Goal: Navigation & Orientation: Find specific page/section

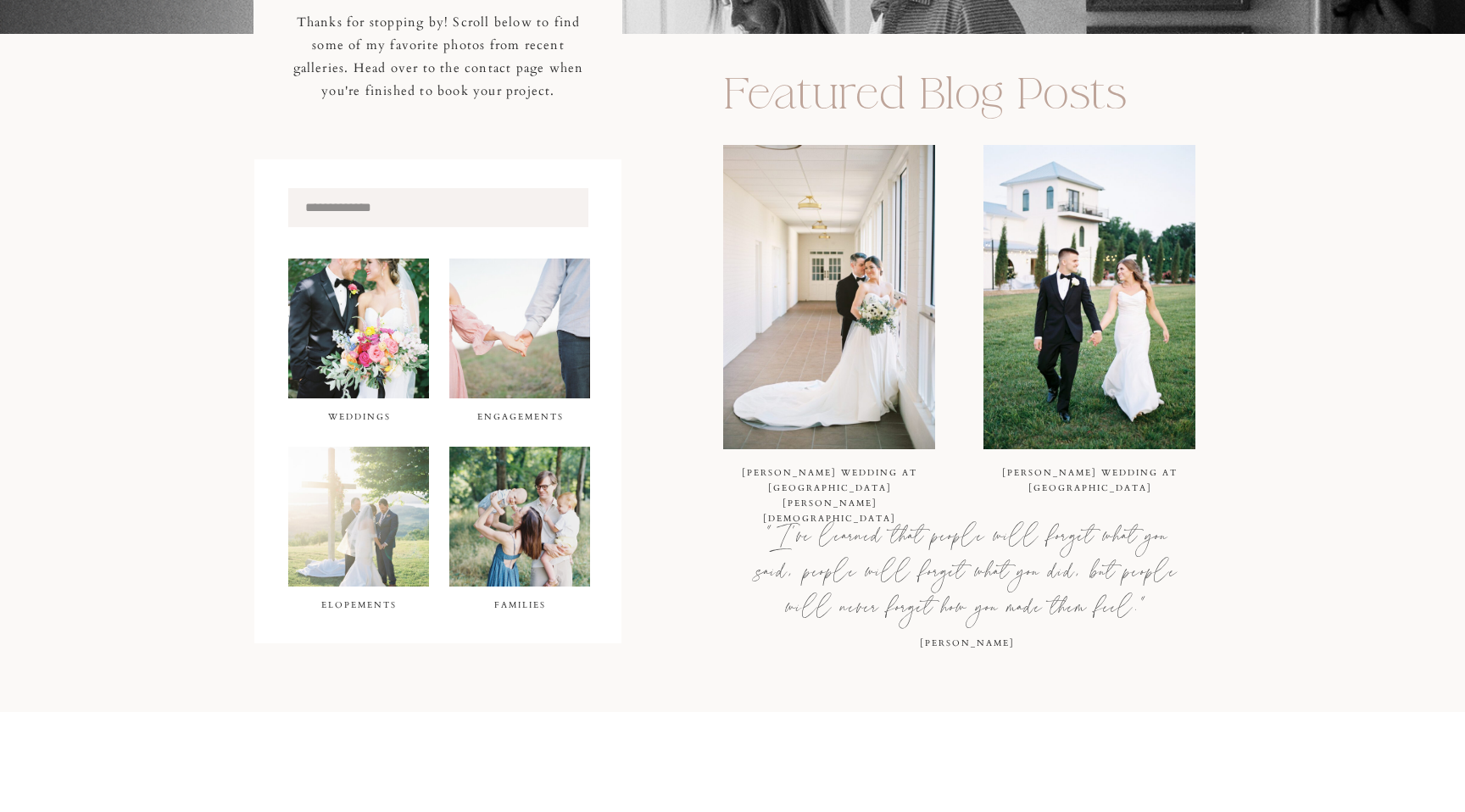
scroll to position [497, 0]
click at [842, 313] on img at bounding box center [829, 296] width 212 height 304
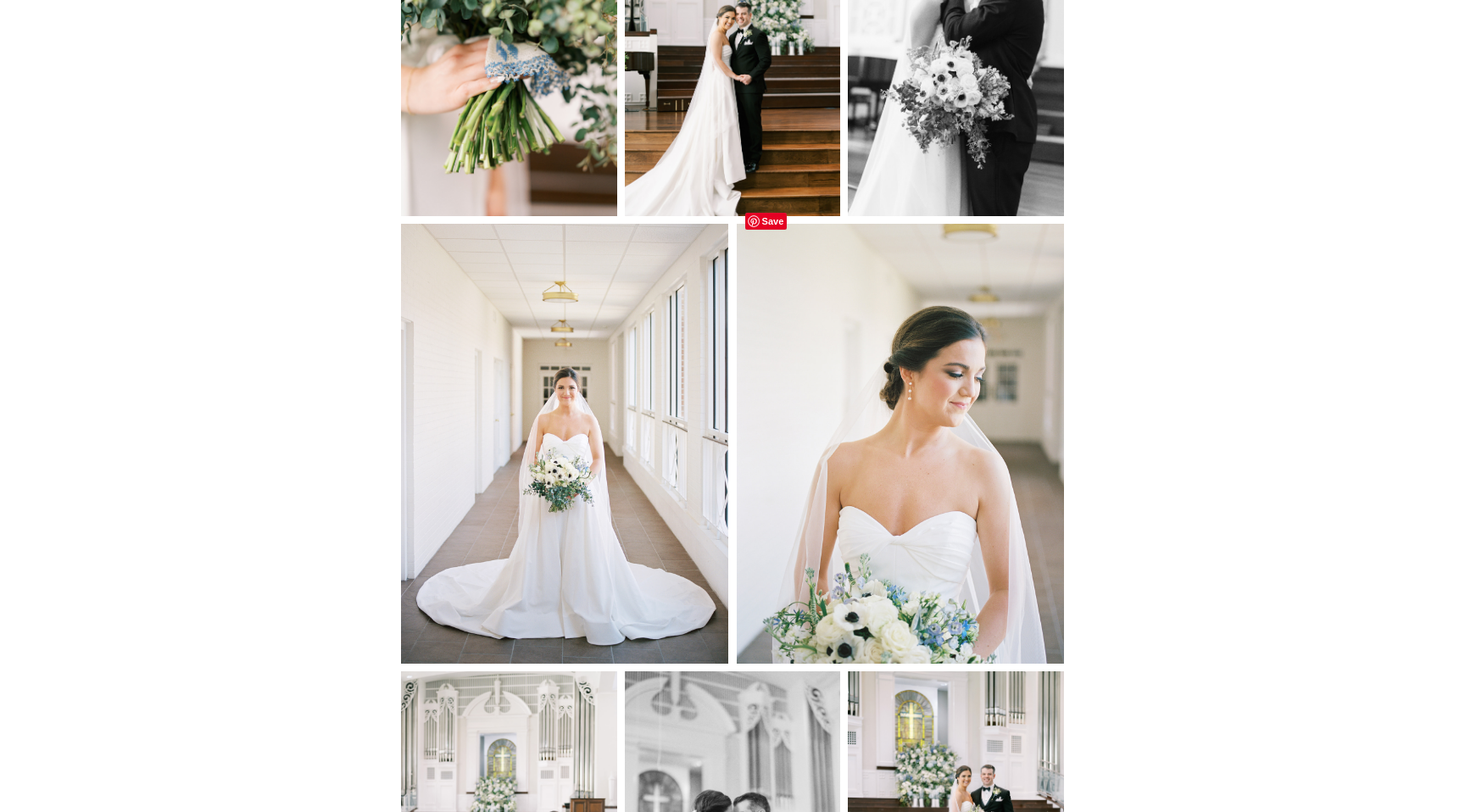
scroll to position [11220, 0]
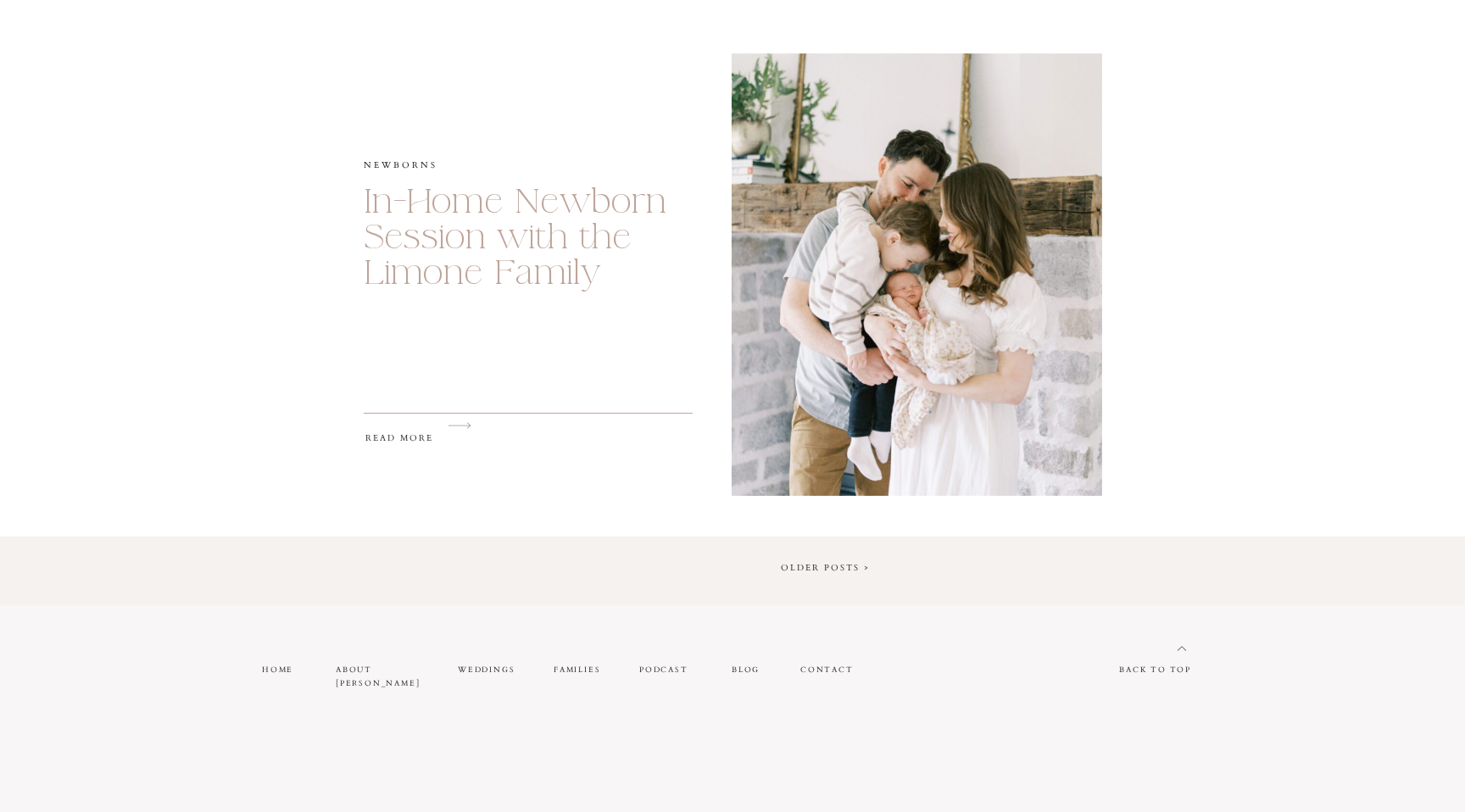
scroll to position [2997, 0]
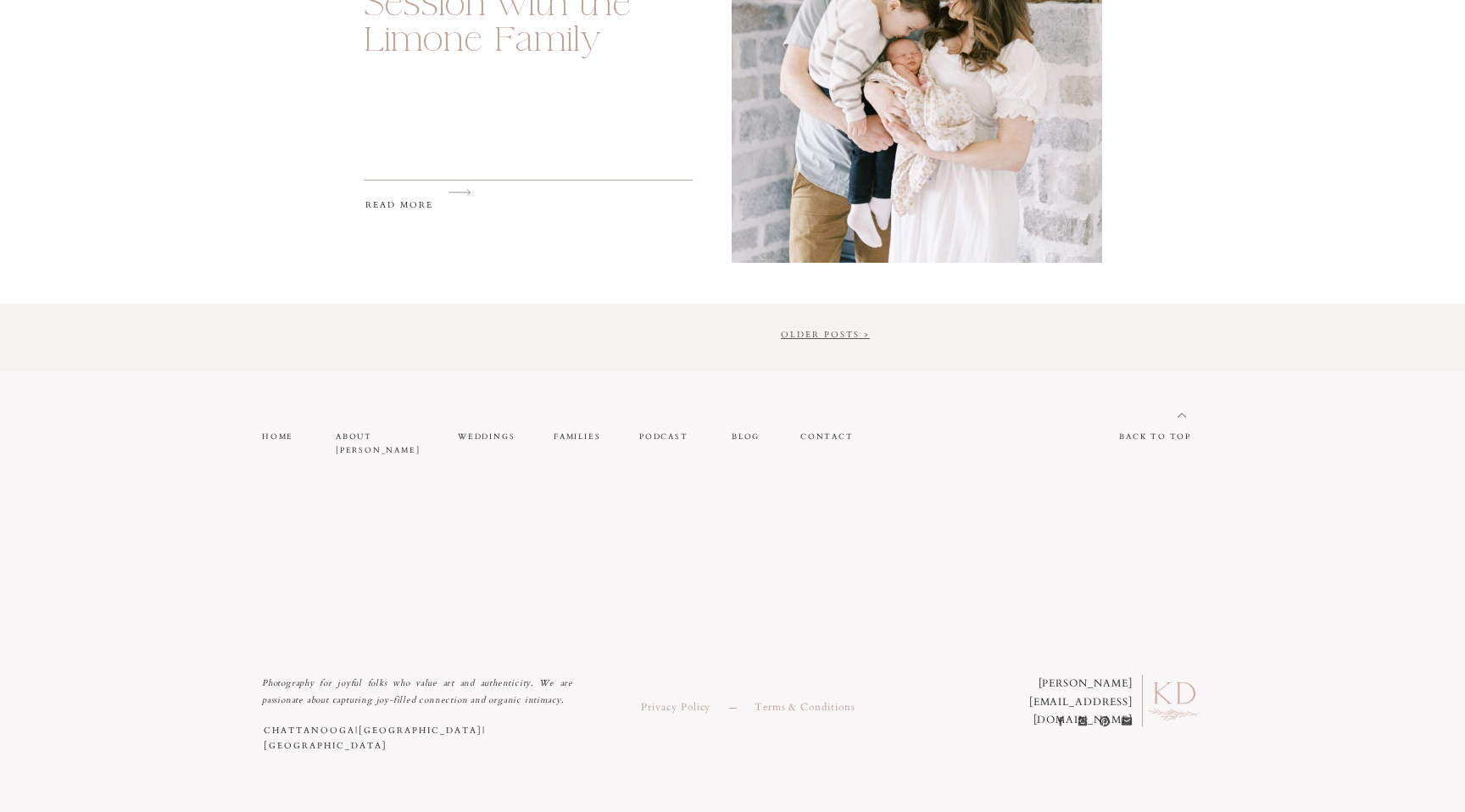
click at [856, 334] on link "Older Posts >" at bounding box center [826, 334] width 89 height 12
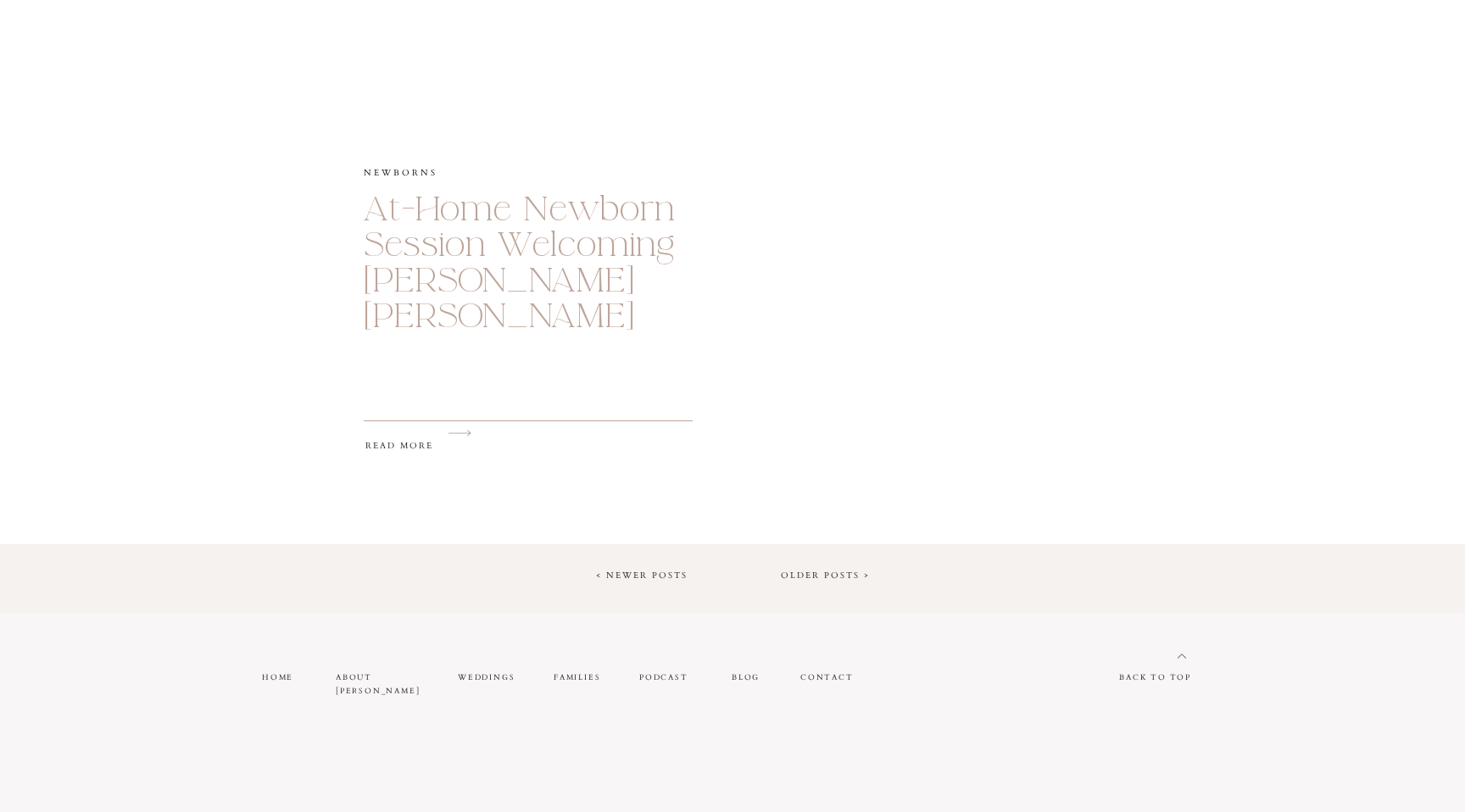
scroll to position [2997, 0]
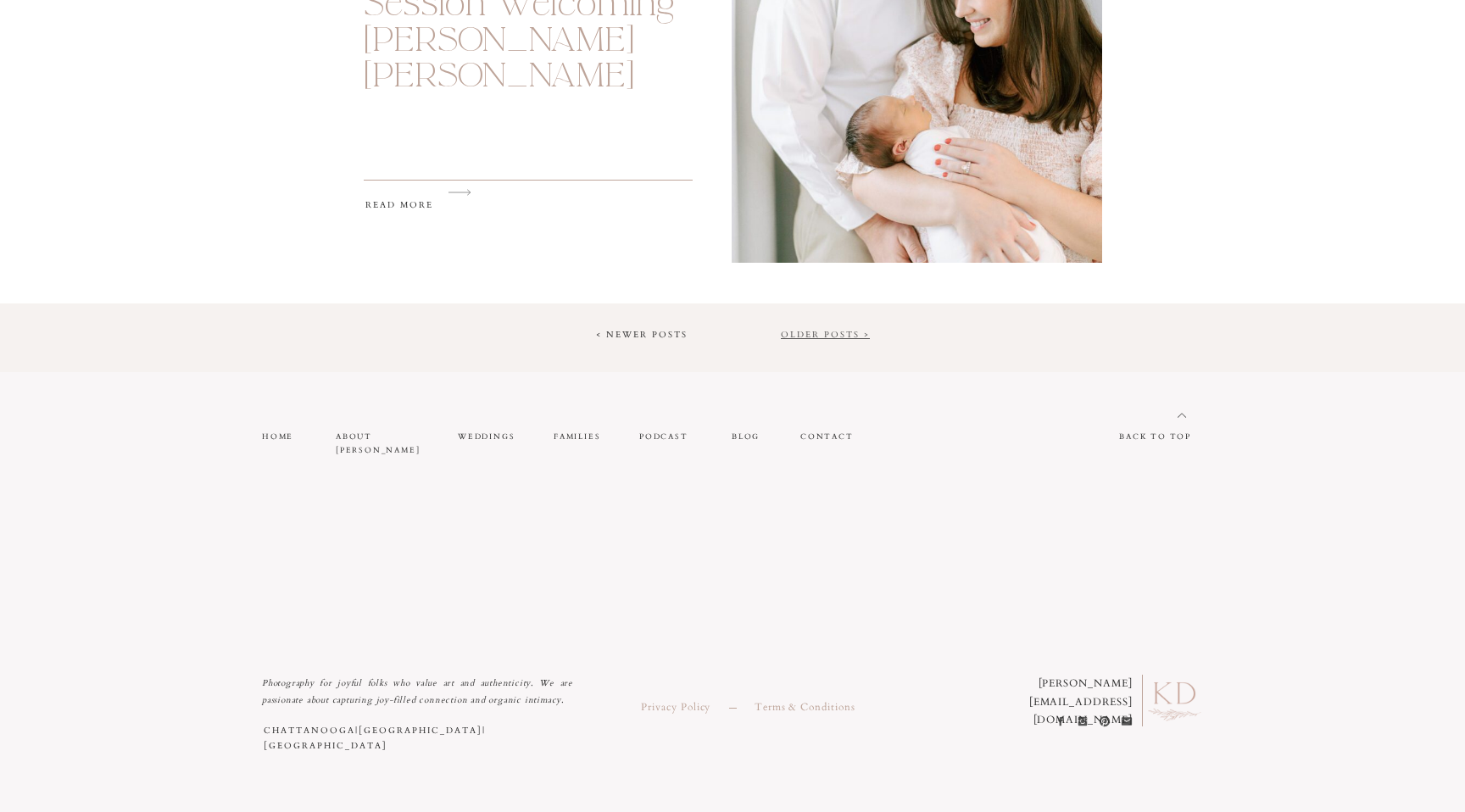
click at [823, 334] on link "Older Posts >" at bounding box center [826, 334] width 89 height 12
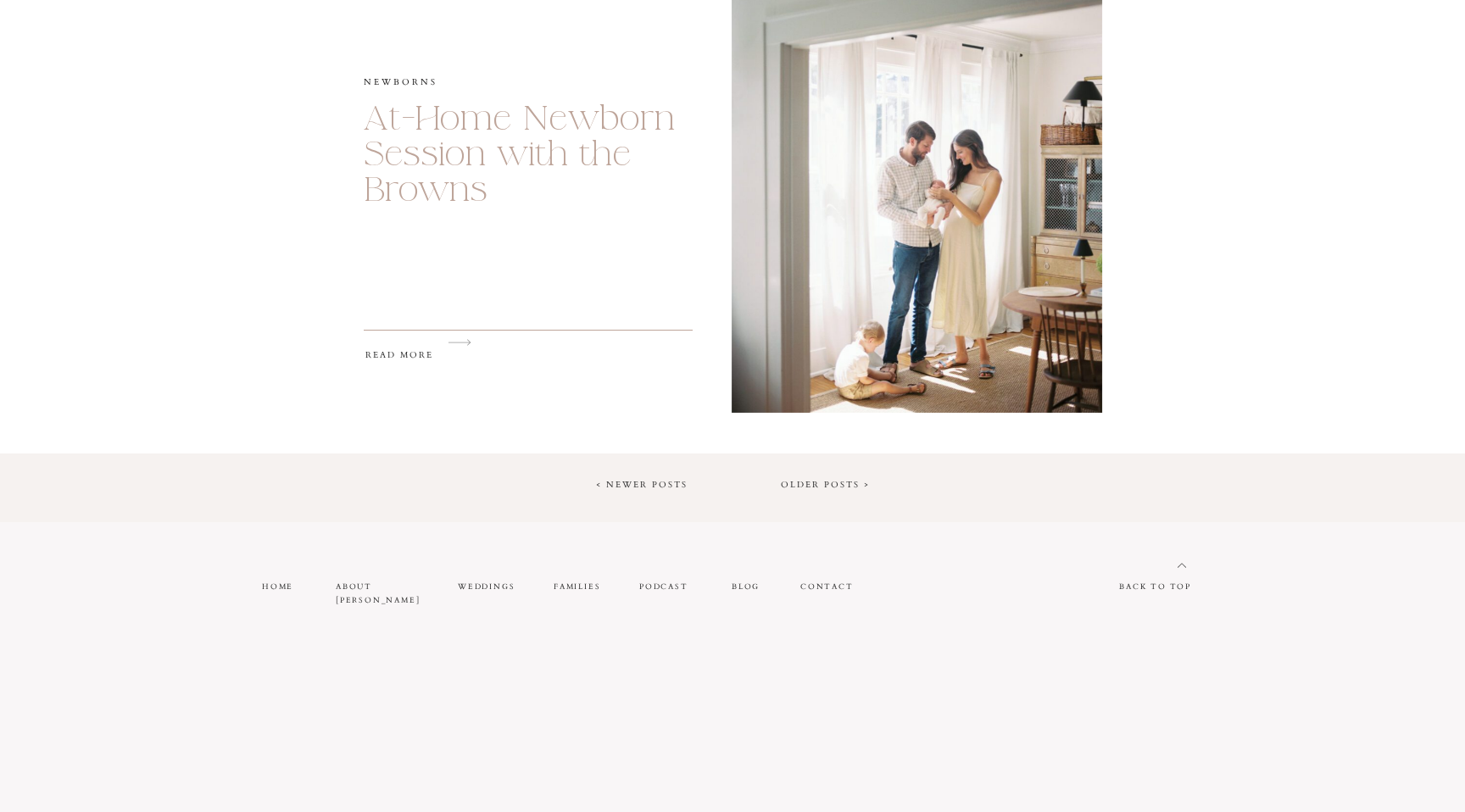
scroll to position [2923, 0]
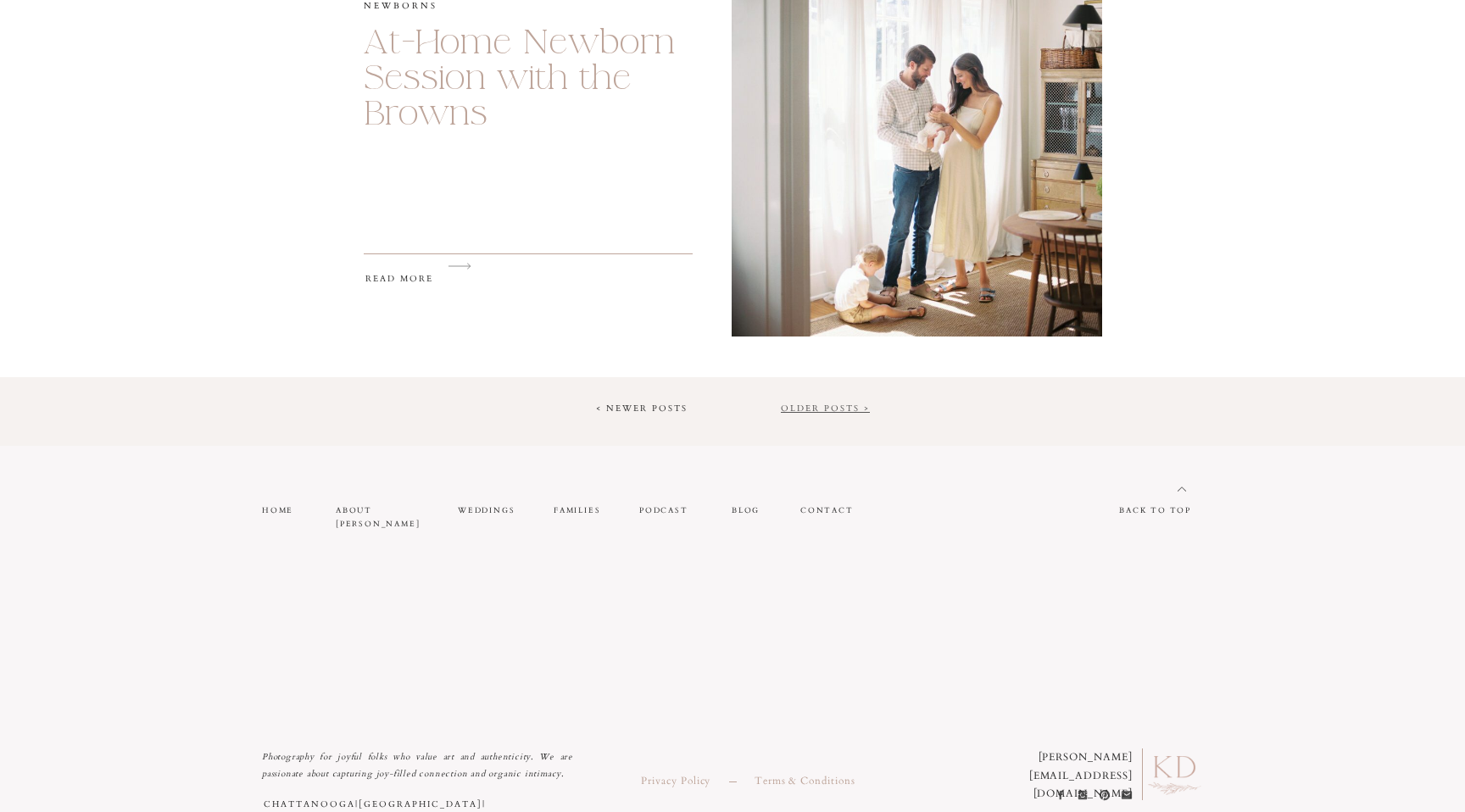
click at [818, 408] on link "Older Posts >" at bounding box center [826, 409] width 89 height 12
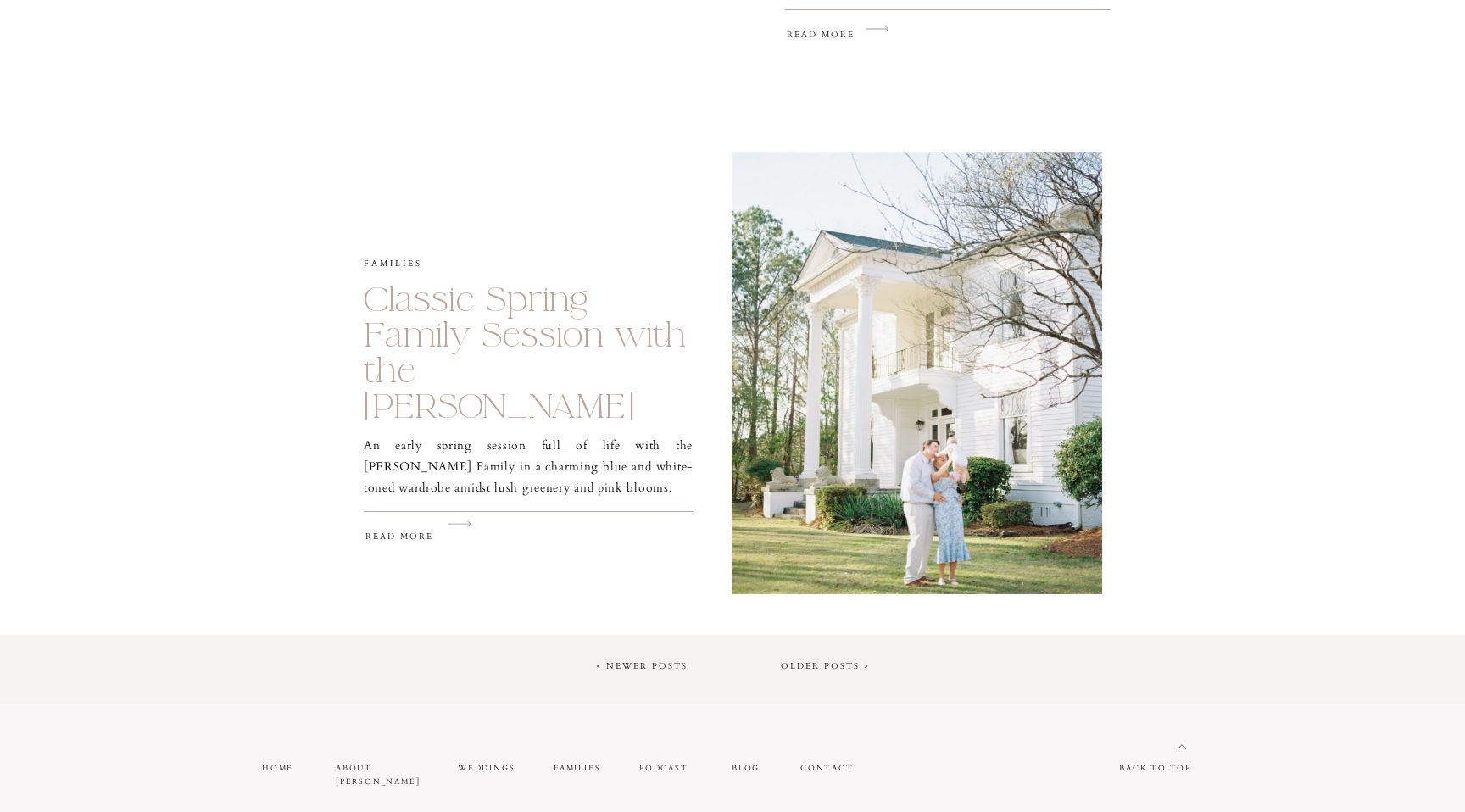
scroll to position [2670, 0]
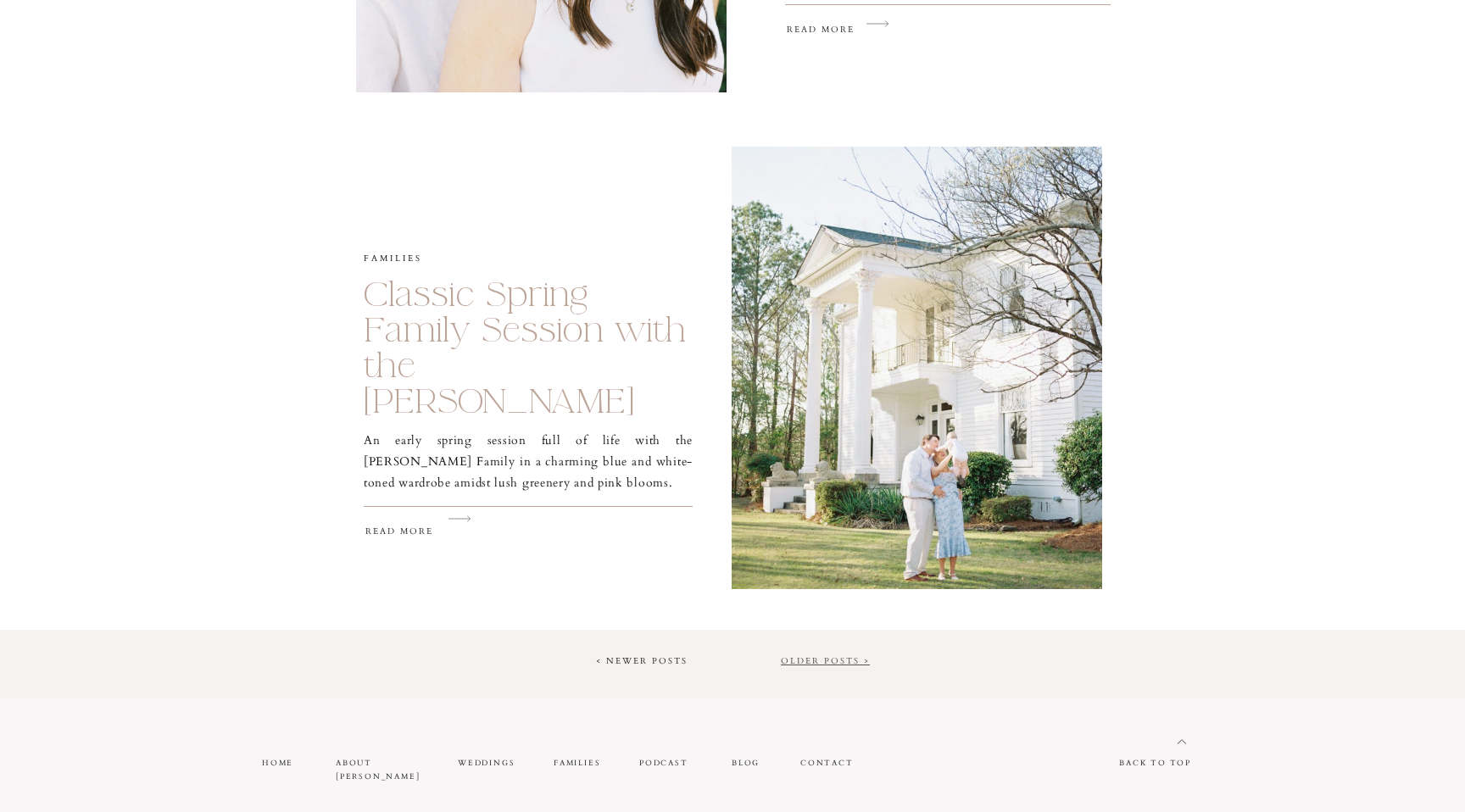
click at [829, 658] on link "Older Posts >" at bounding box center [826, 661] width 89 height 12
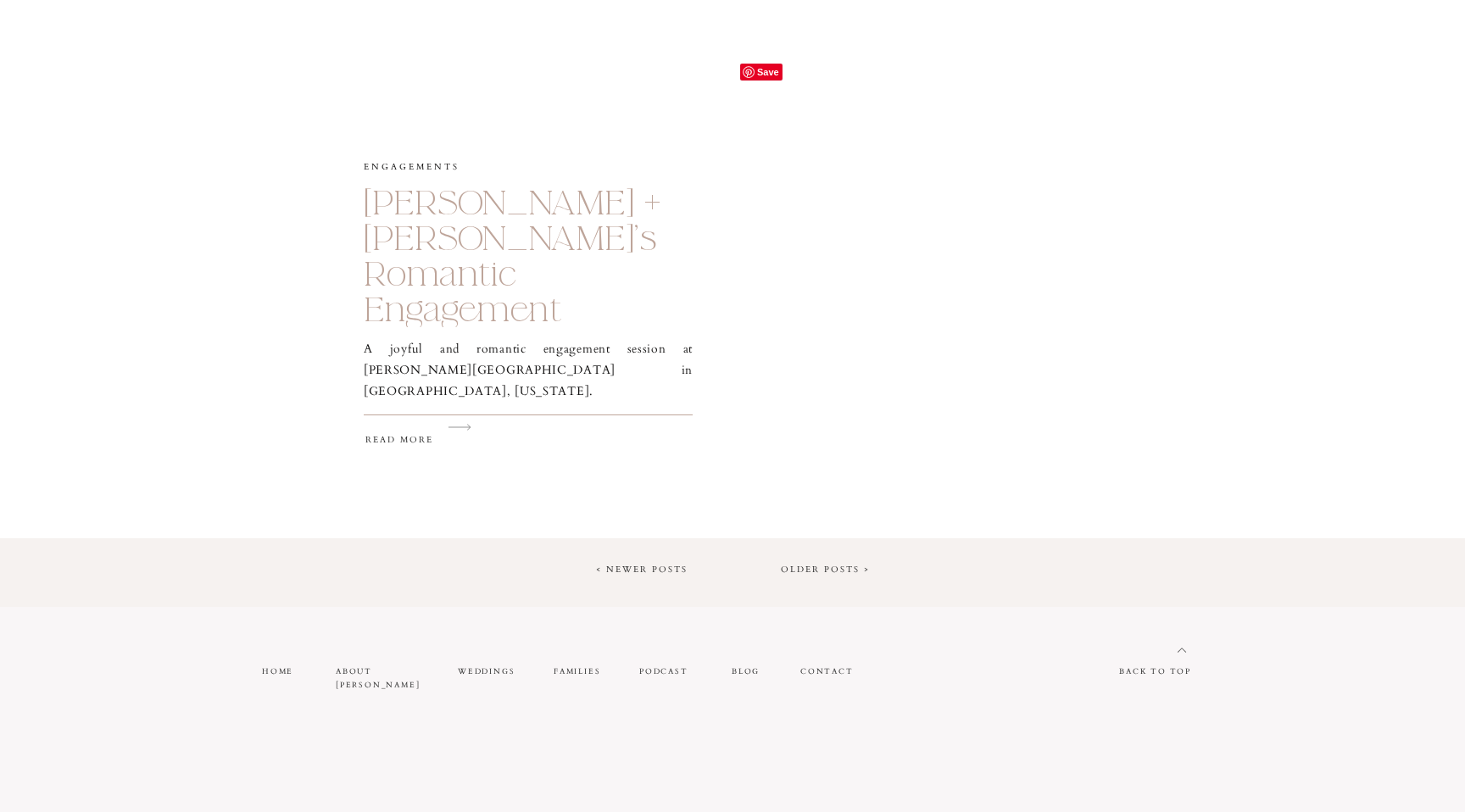
scroll to position [2997, 0]
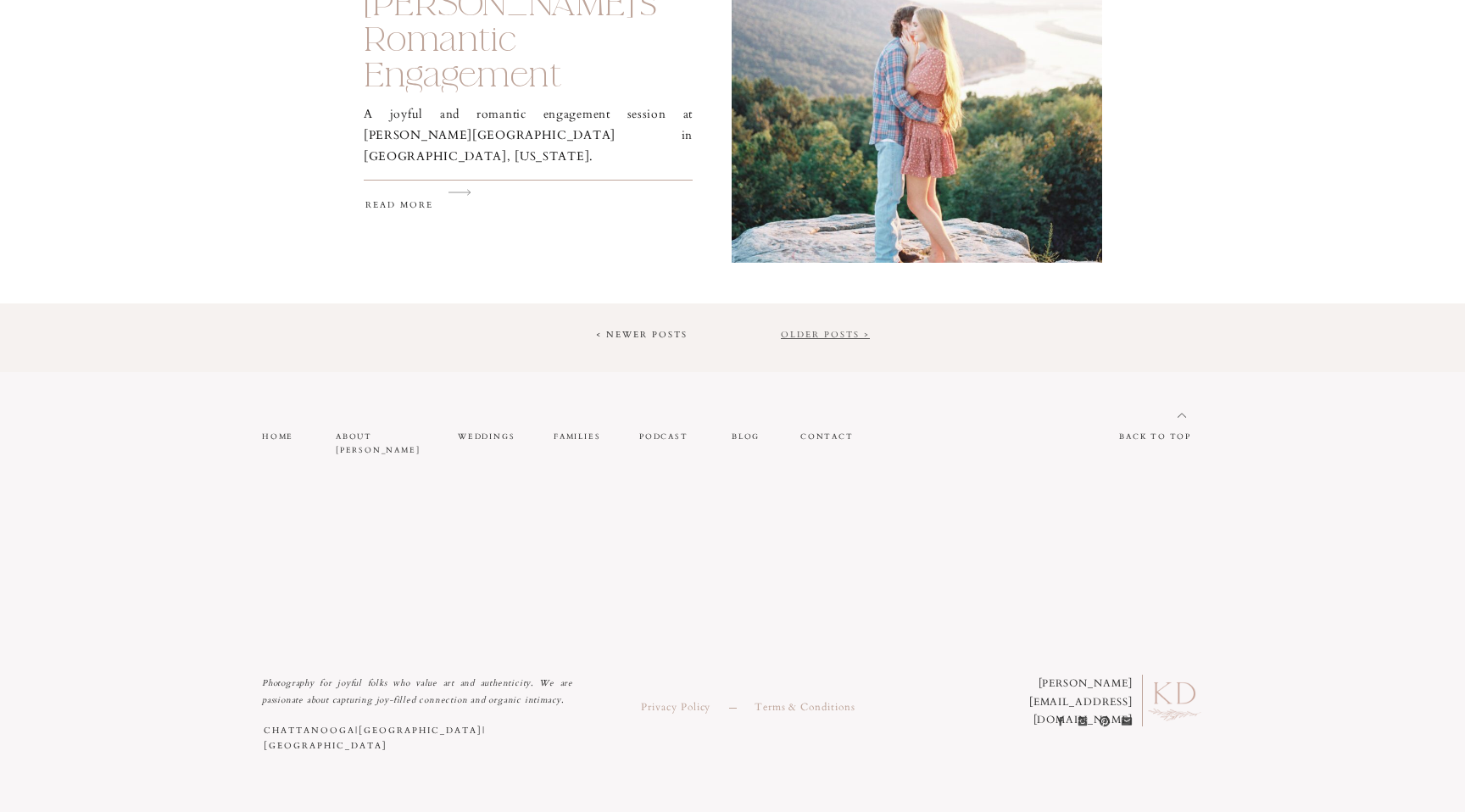
click at [821, 337] on link "Older Posts >" at bounding box center [826, 334] width 89 height 12
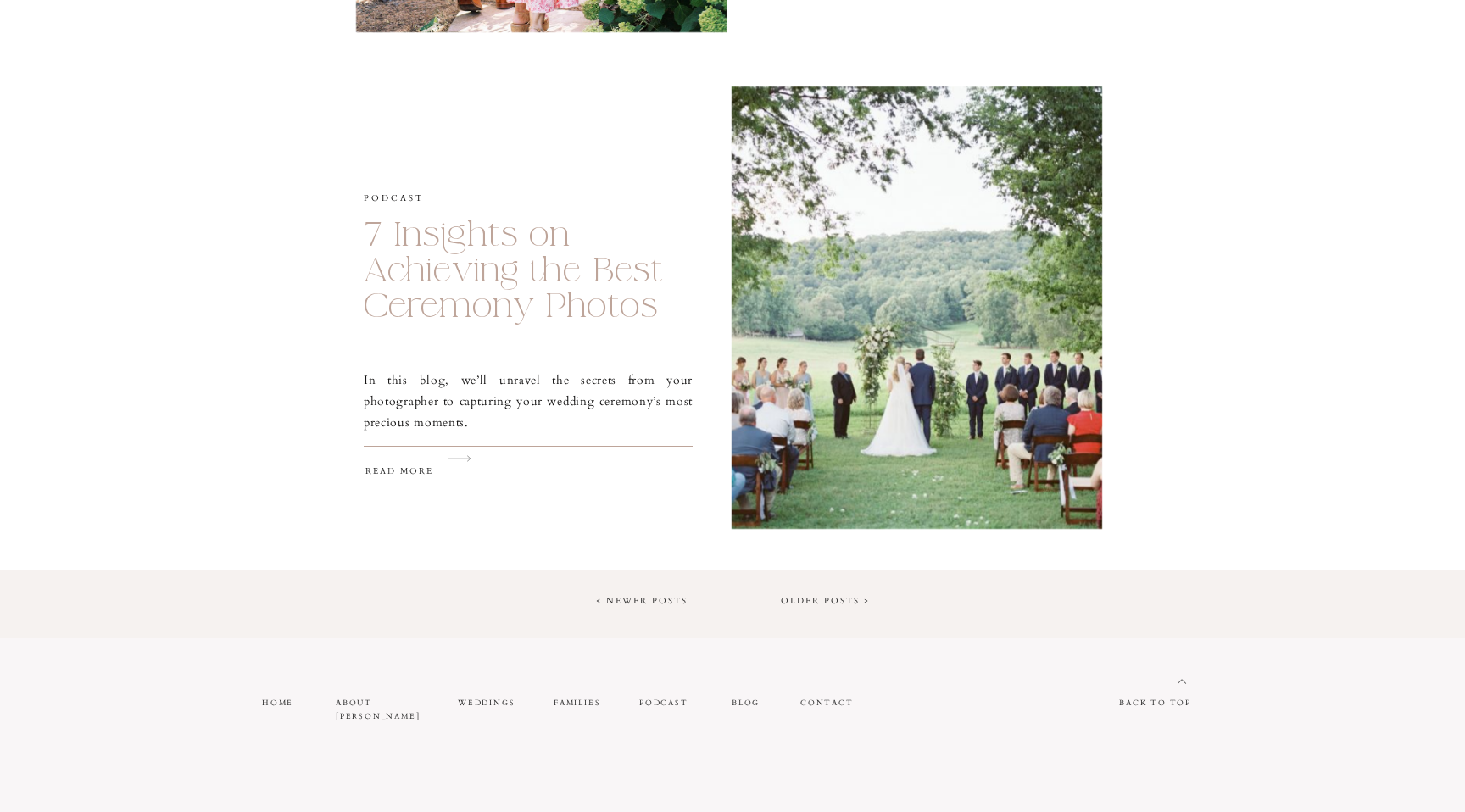
scroll to position [2770, 0]
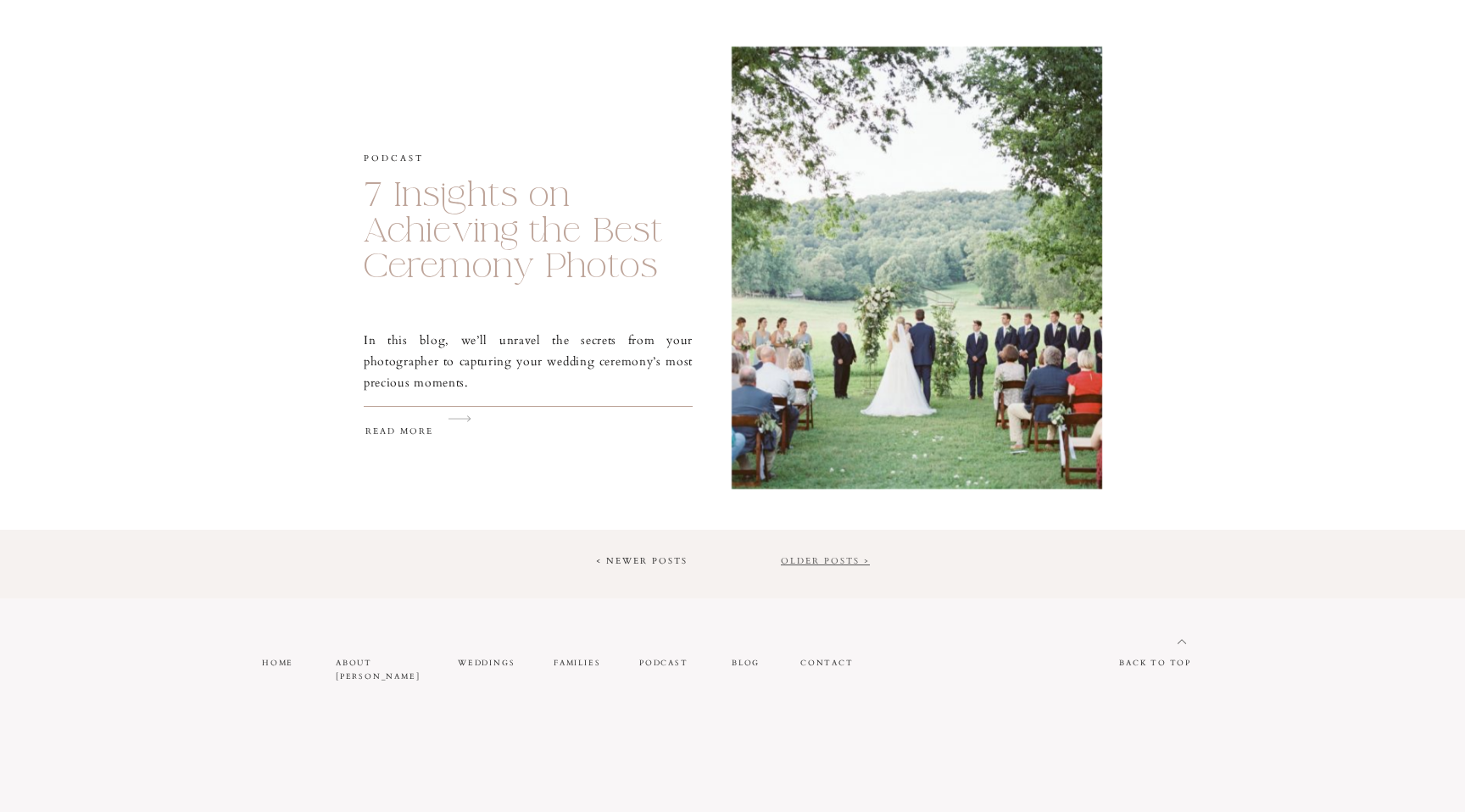
click at [806, 561] on link "Older Posts >" at bounding box center [826, 561] width 89 height 12
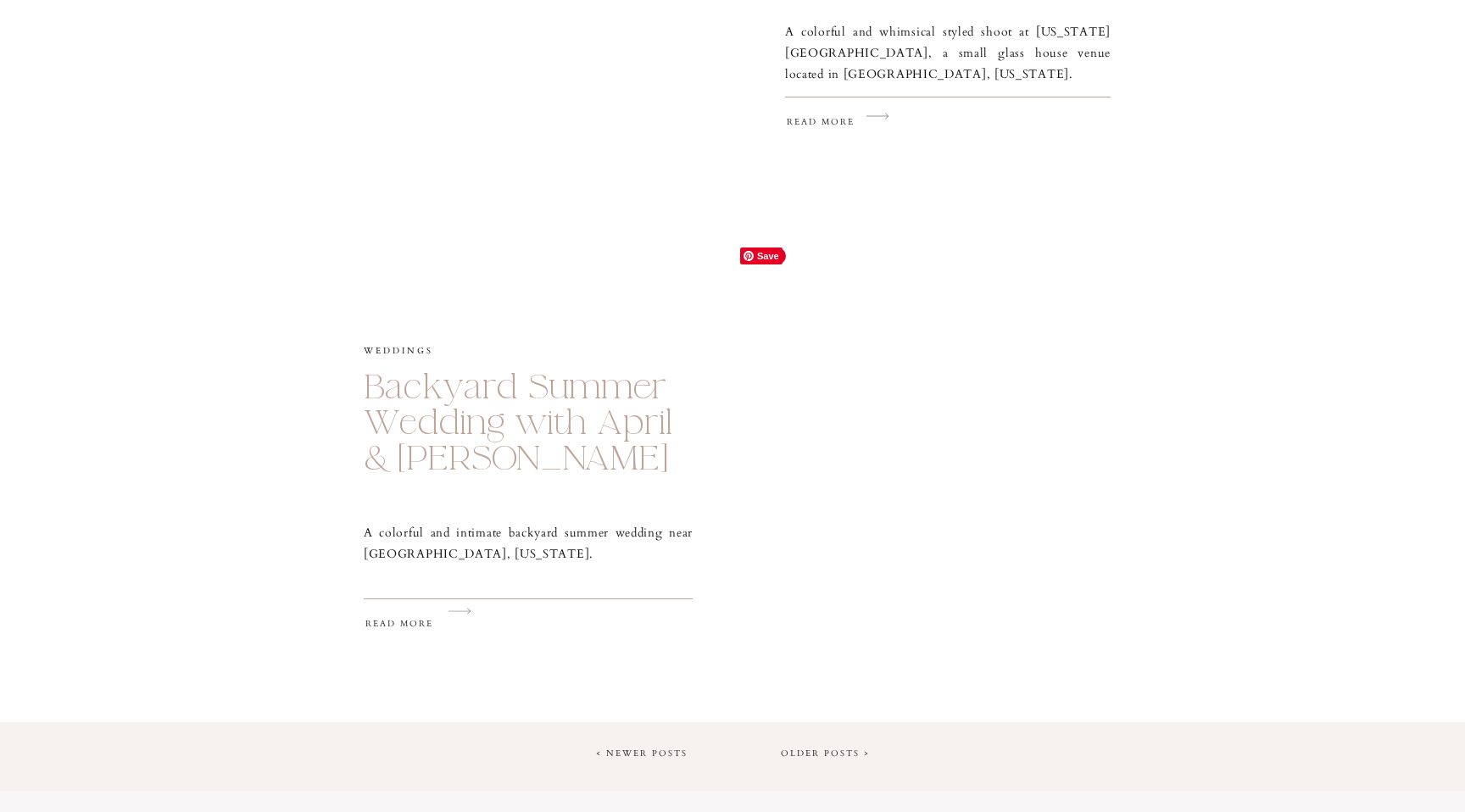
scroll to position [2576, 0]
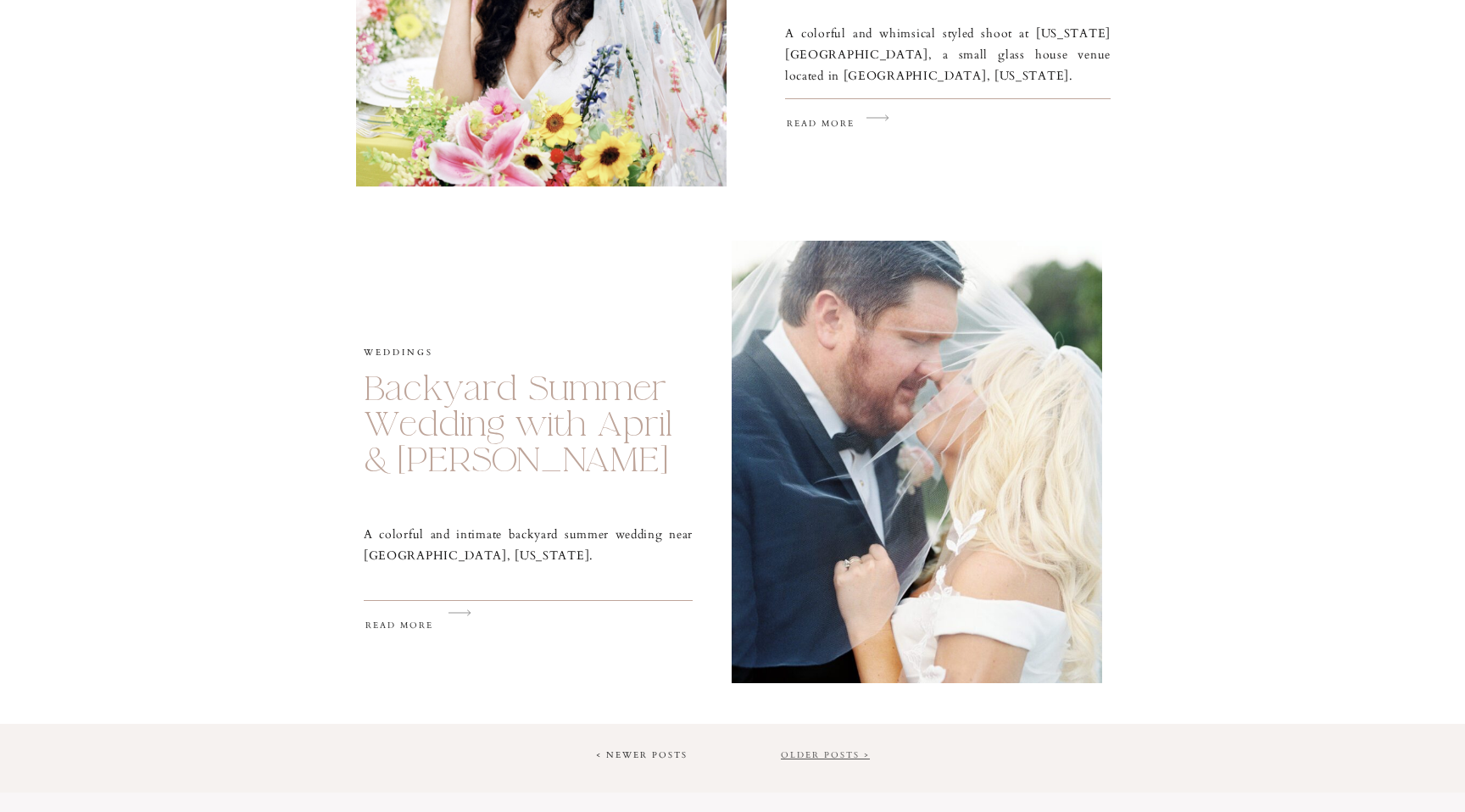
click at [844, 755] on link "Older Posts >" at bounding box center [826, 755] width 89 height 12
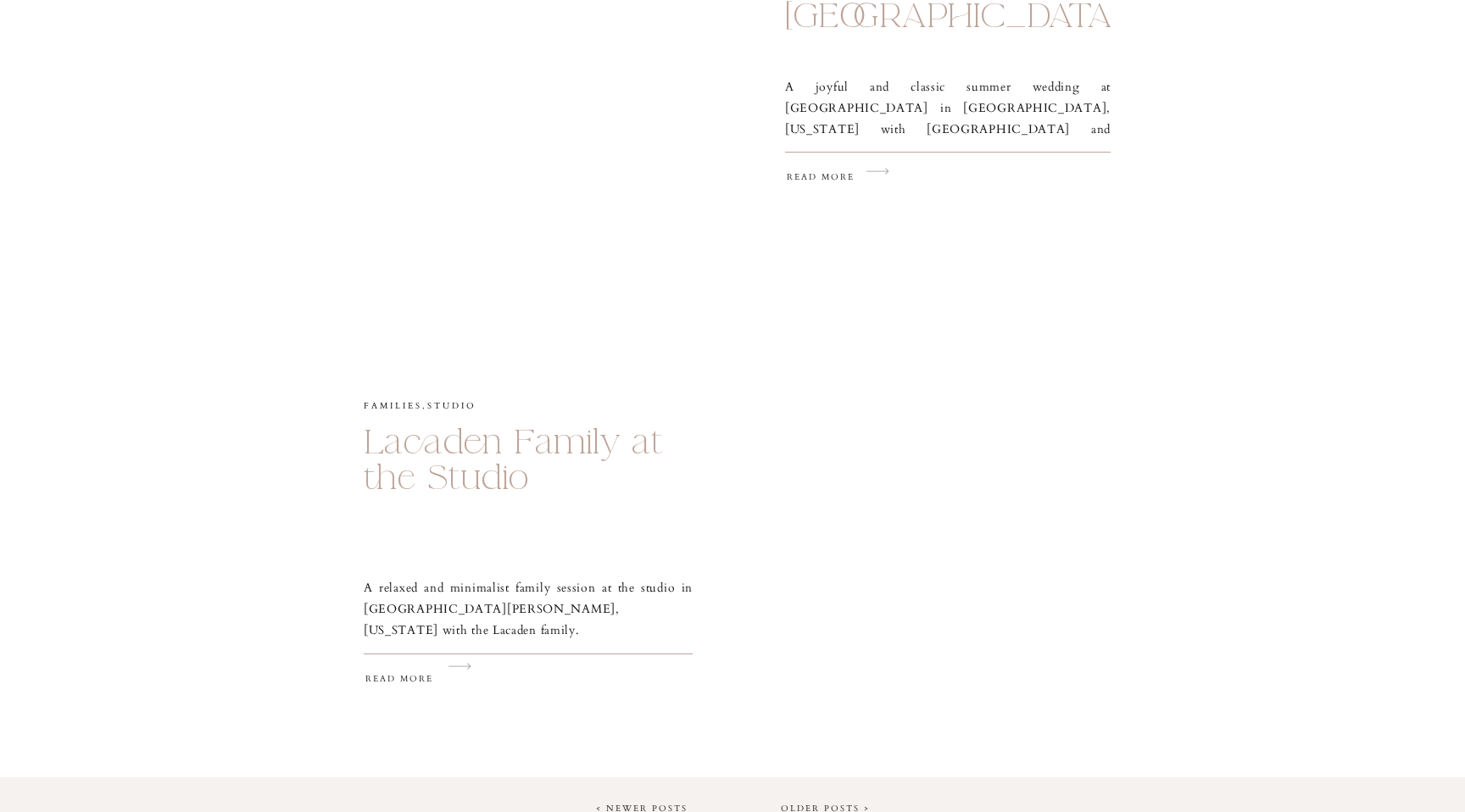
scroll to position [2903, 0]
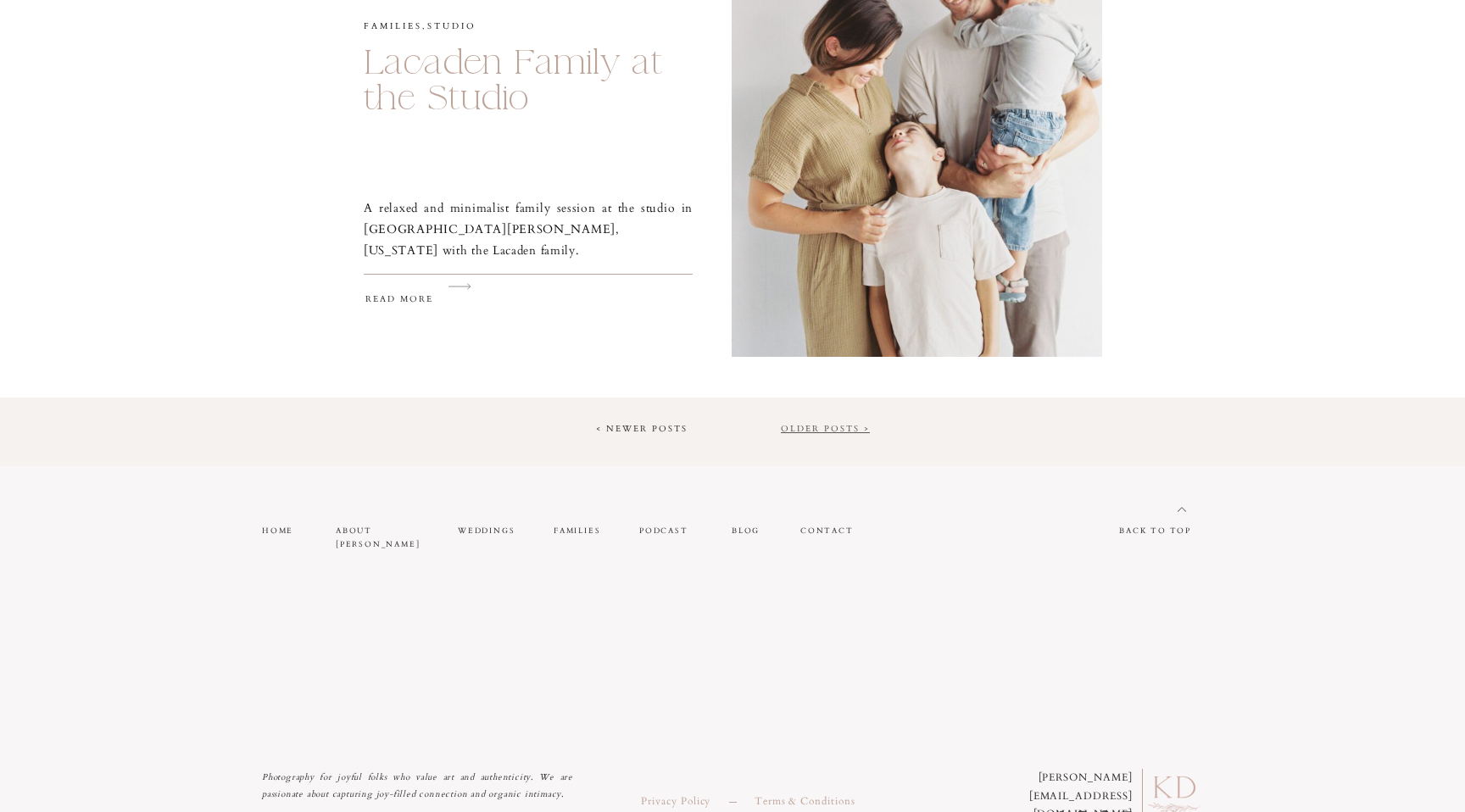
click at [851, 429] on link "Older Posts >" at bounding box center [826, 429] width 89 height 12
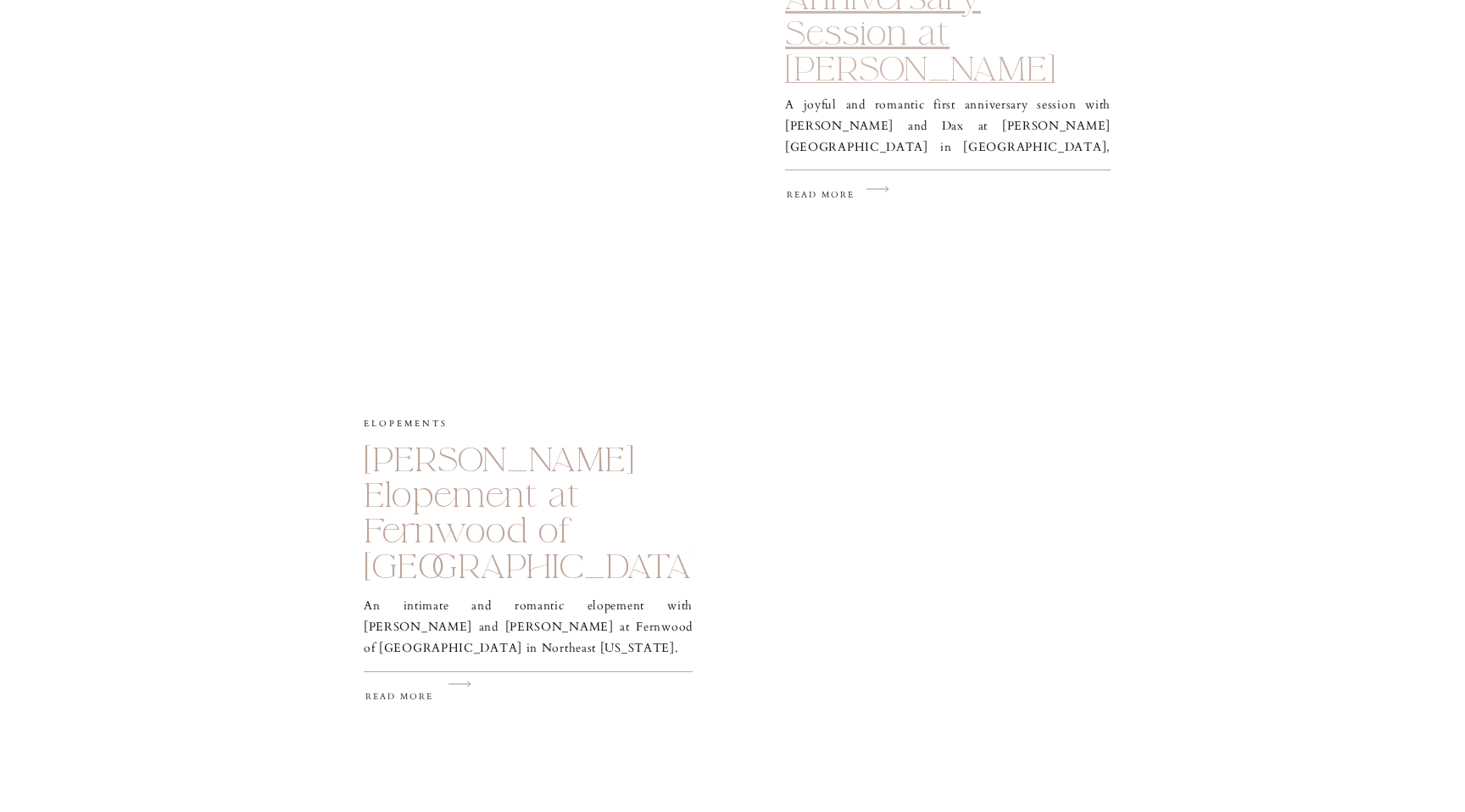
scroll to position [1458, 0]
